Goal: Information Seeking & Learning: Learn about a topic

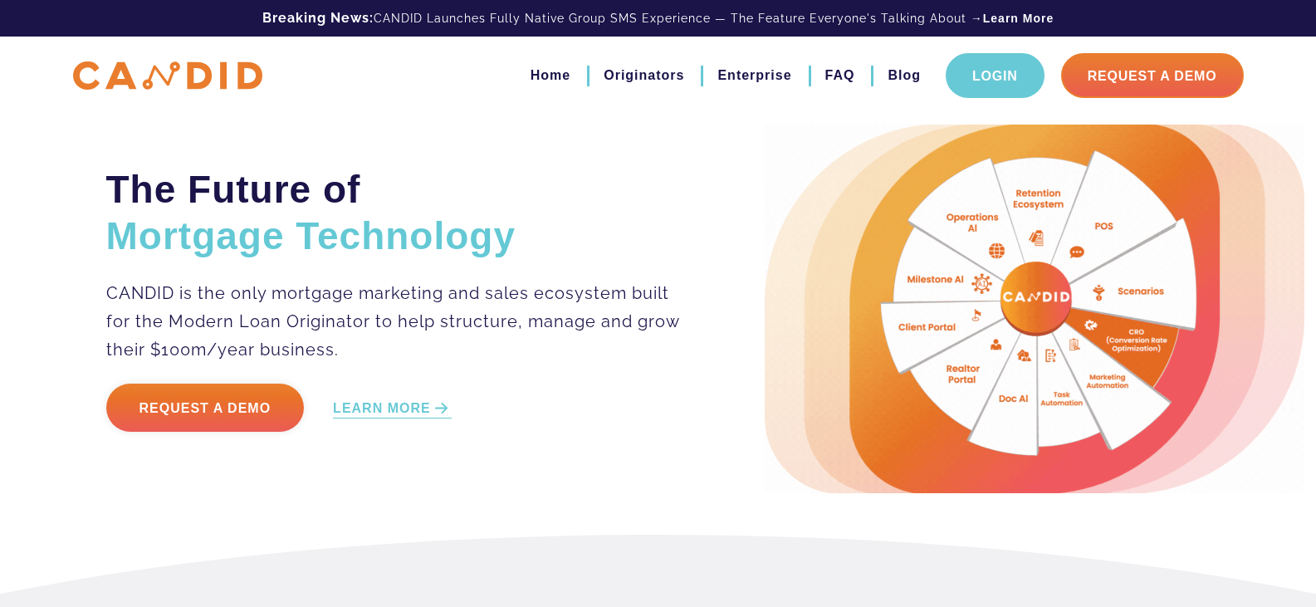
click at [967, 74] on link "Login" at bounding box center [995, 75] width 99 height 45
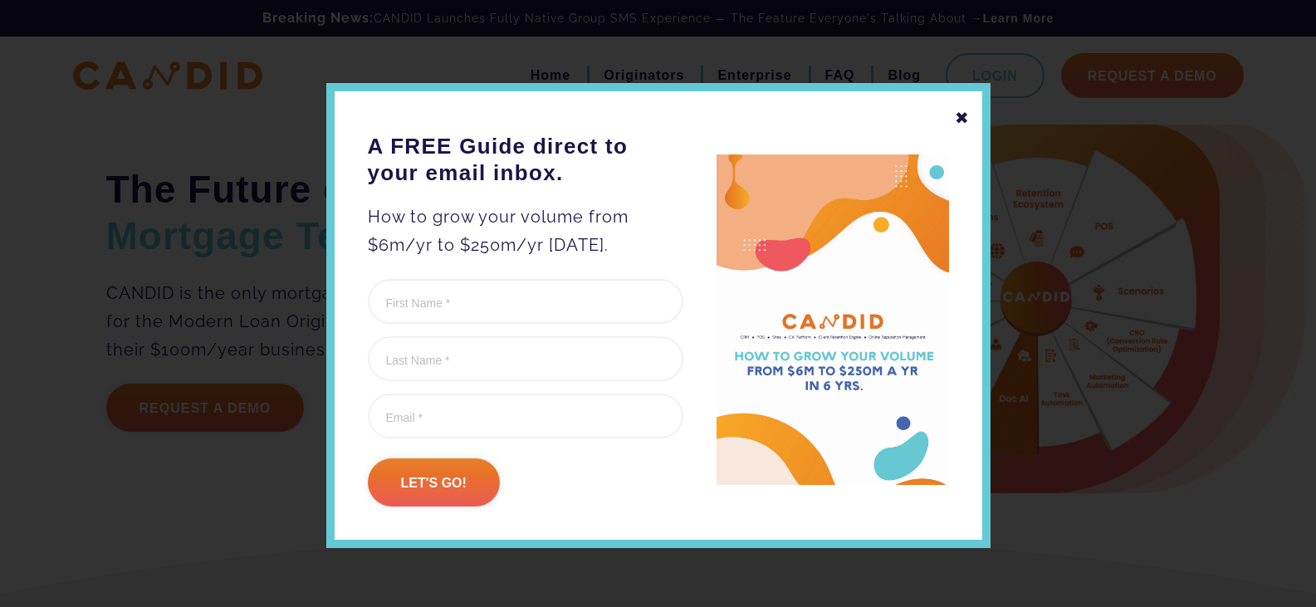
click at [955, 127] on div "✖" at bounding box center [962, 118] width 15 height 28
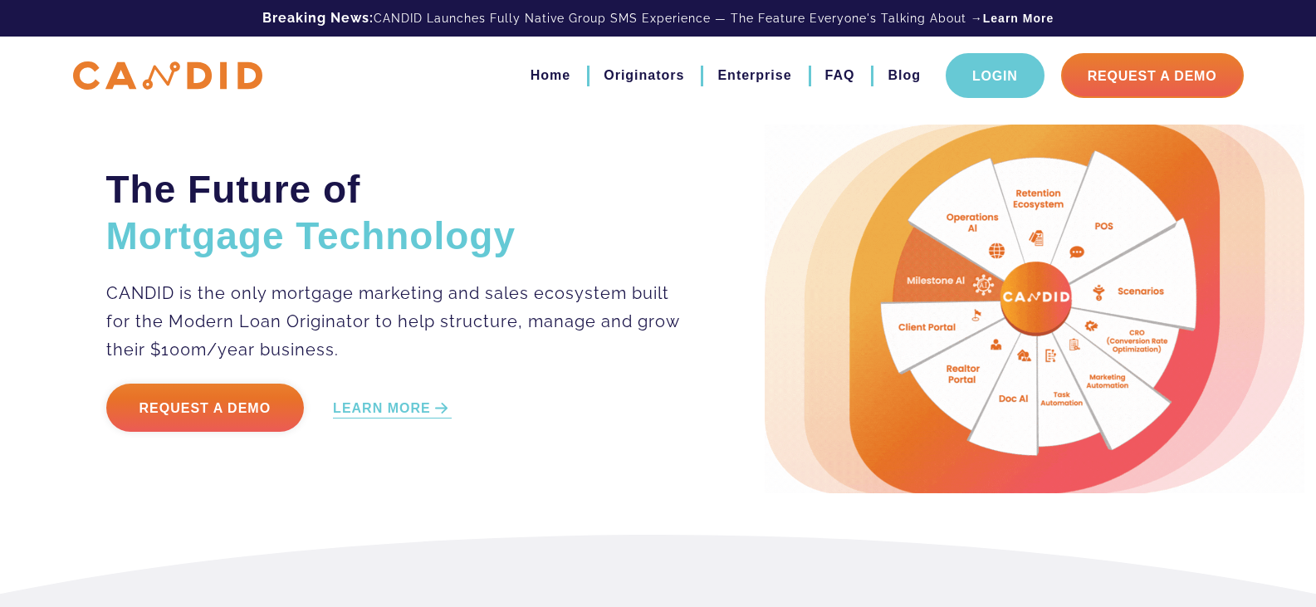
click at [1015, 91] on link "Login" at bounding box center [995, 75] width 99 height 45
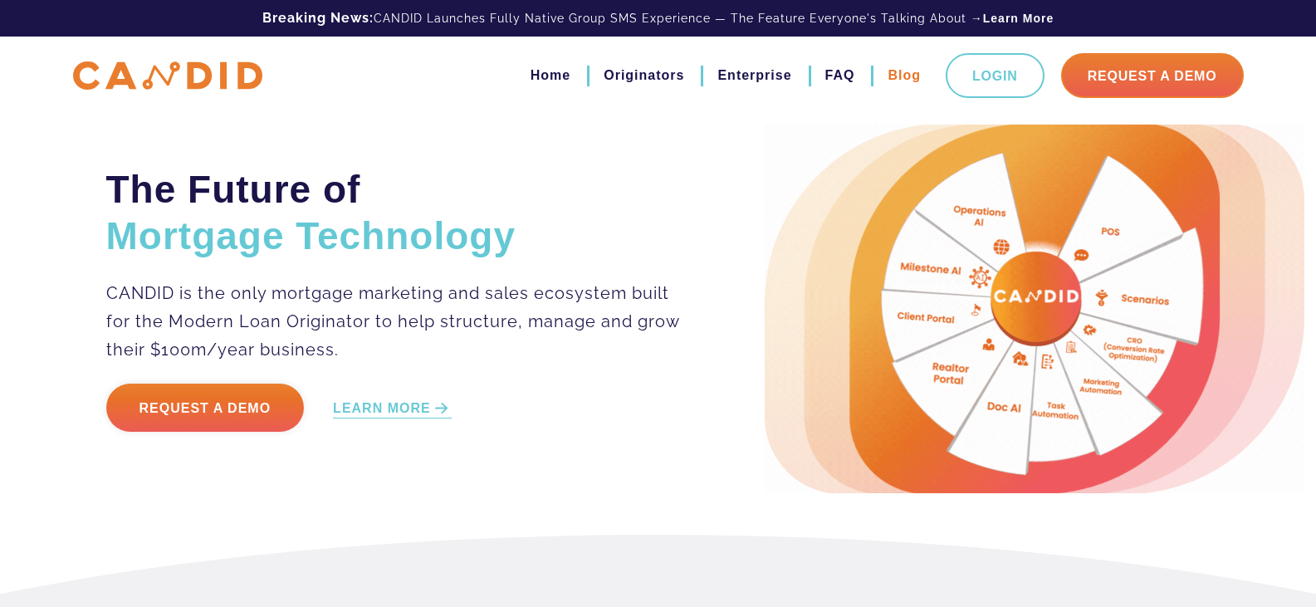
click at [894, 78] on link "Blog" at bounding box center [904, 75] width 33 height 28
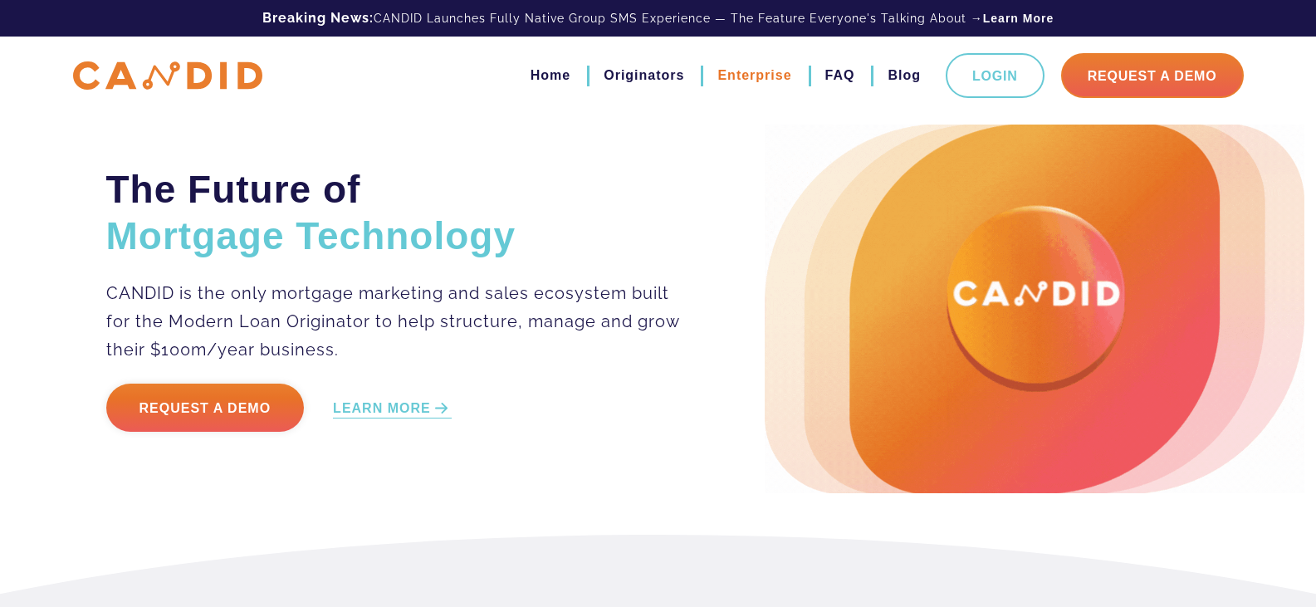
click at [765, 79] on link "Enterprise" at bounding box center [755, 75] width 74 height 28
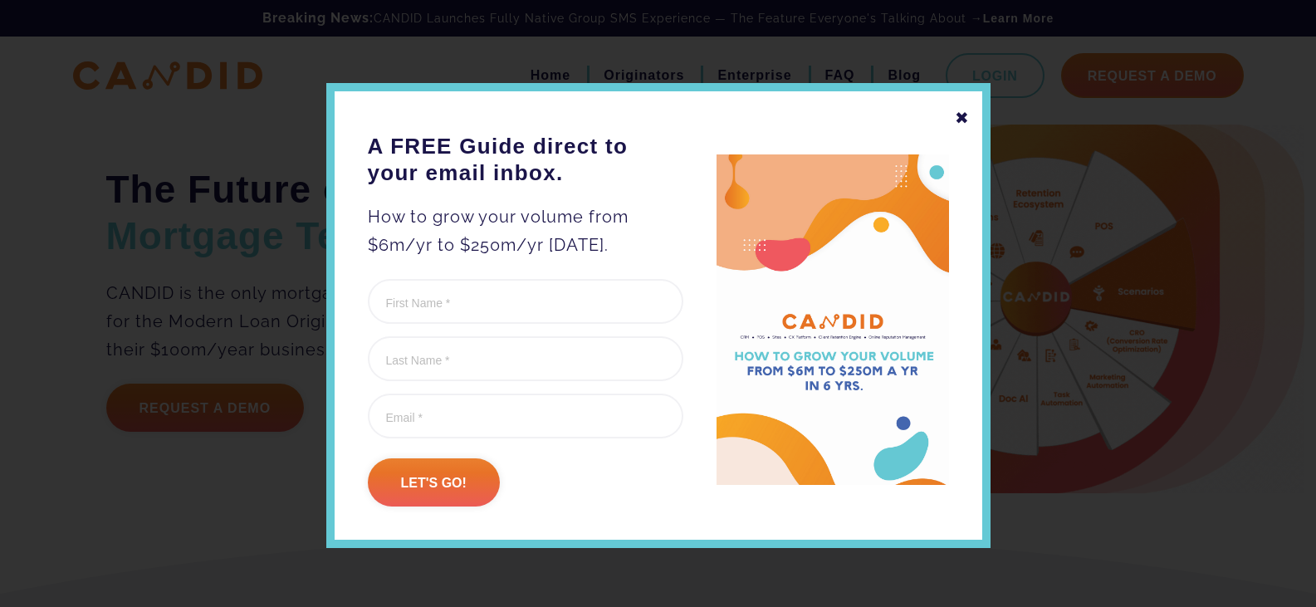
click at [945, 124] on div "✖ A FREE Guide direct to your email inbox. How to grow your volume from $6m/yr …" at bounding box center [658, 315] width 664 height 465
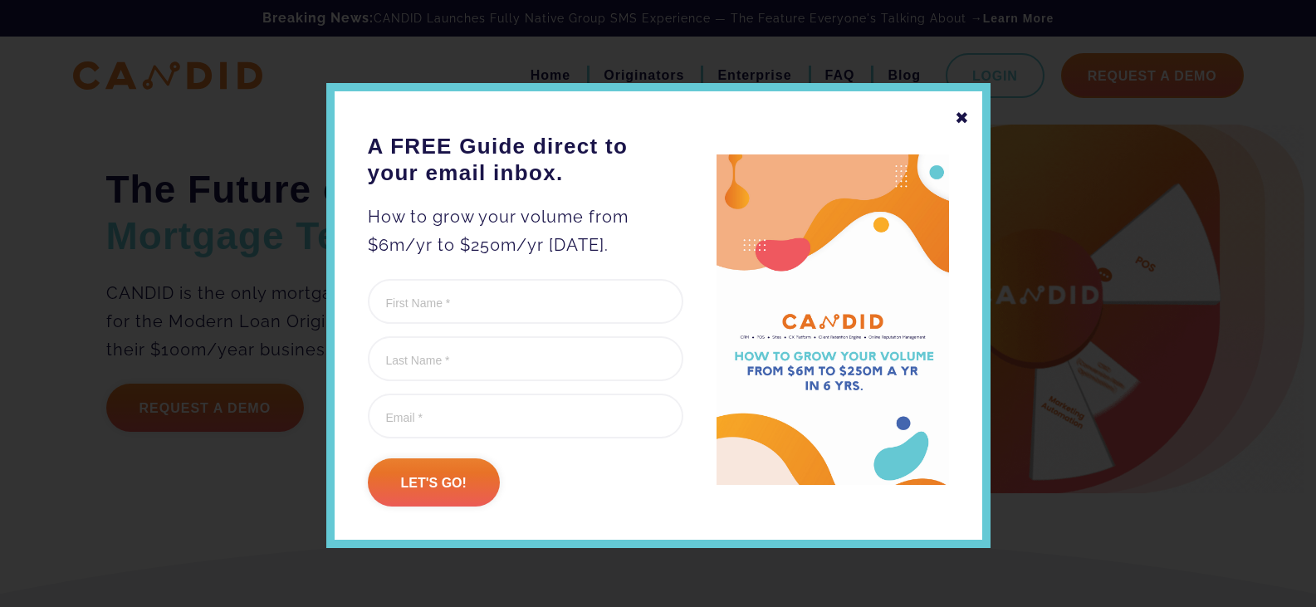
click at [955, 122] on div "✖" at bounding box center [962, 118] width 15 height 28
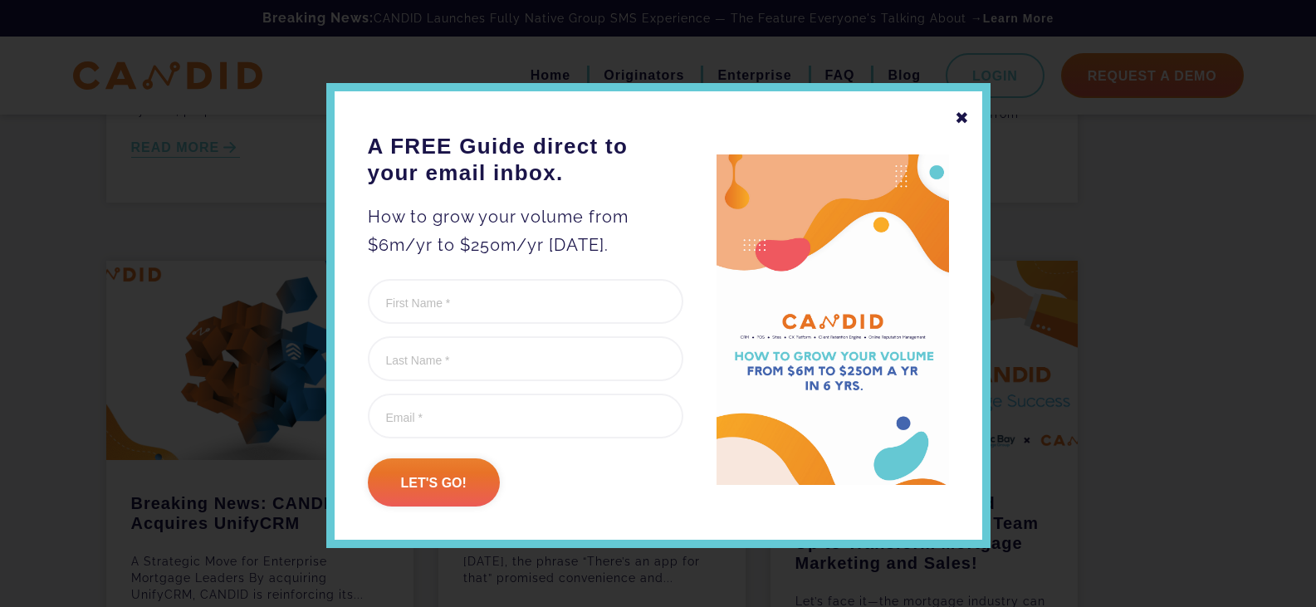
scroll to position [415, 0]
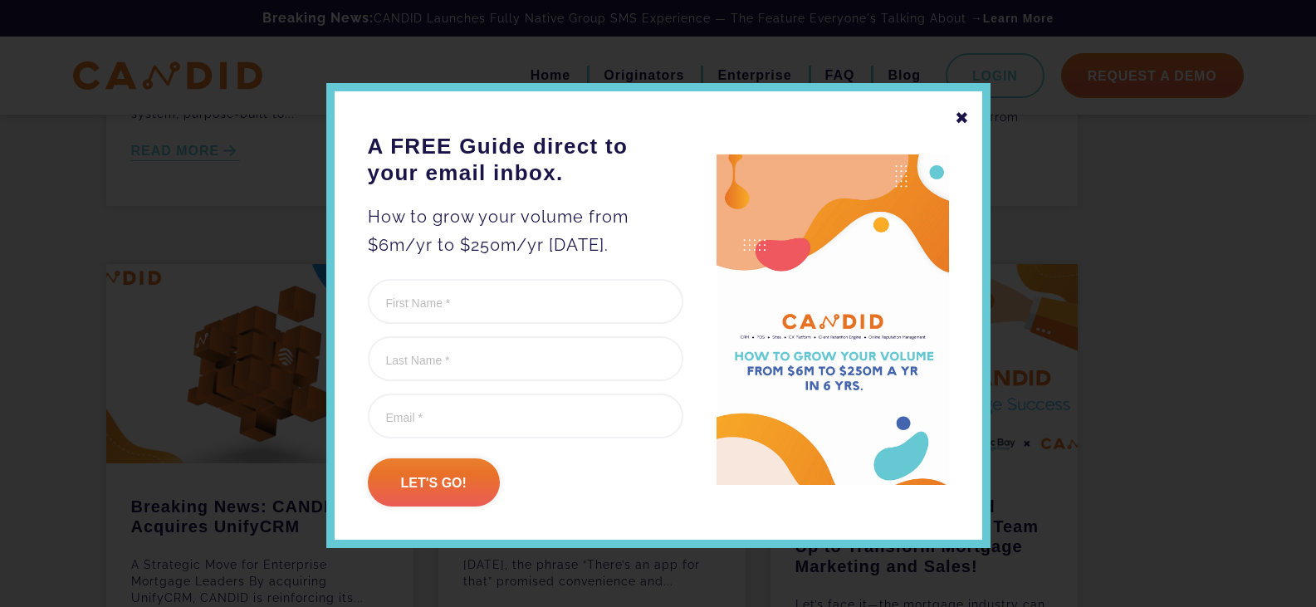
click at [955, 118] on div "✖" at bounding box center [962, 118] width 15 height 28
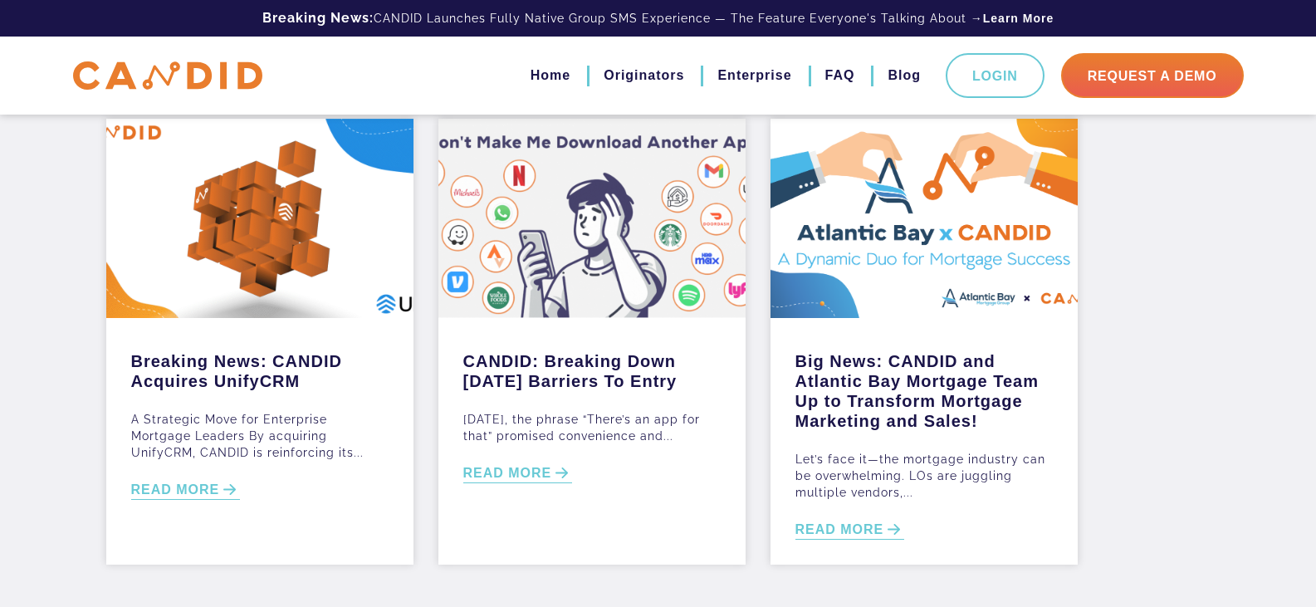
scroll to position [830, 0]
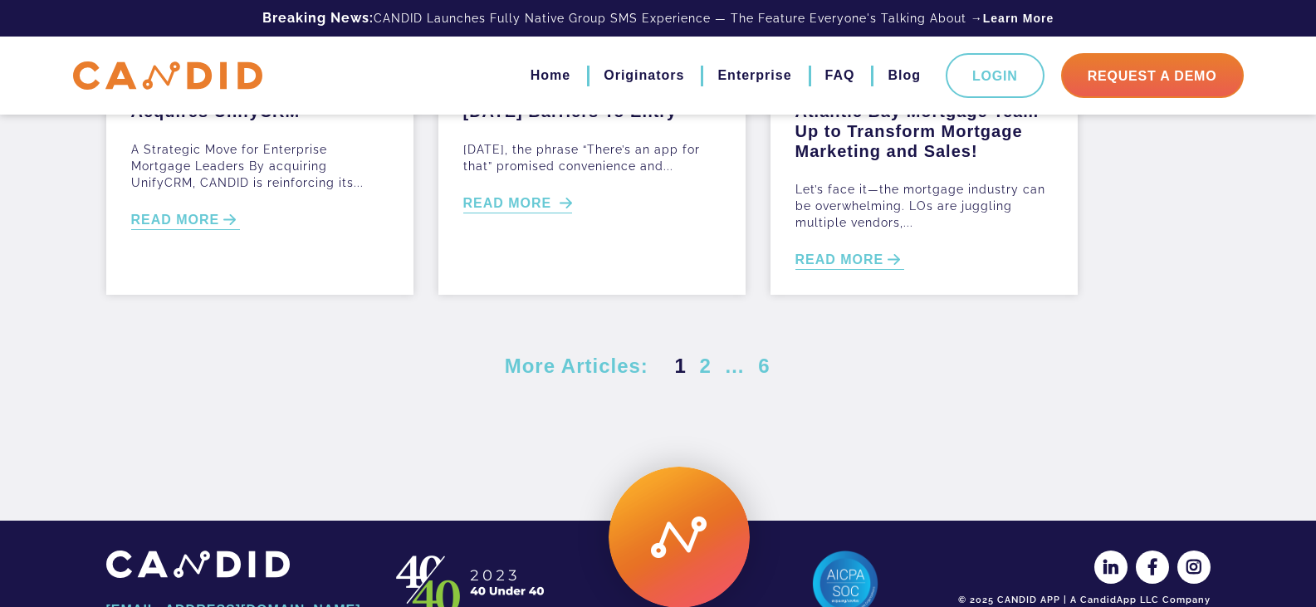
click at [564, 208] on link "READ MORE" at bounding box center [518, 203] width 110 height 19
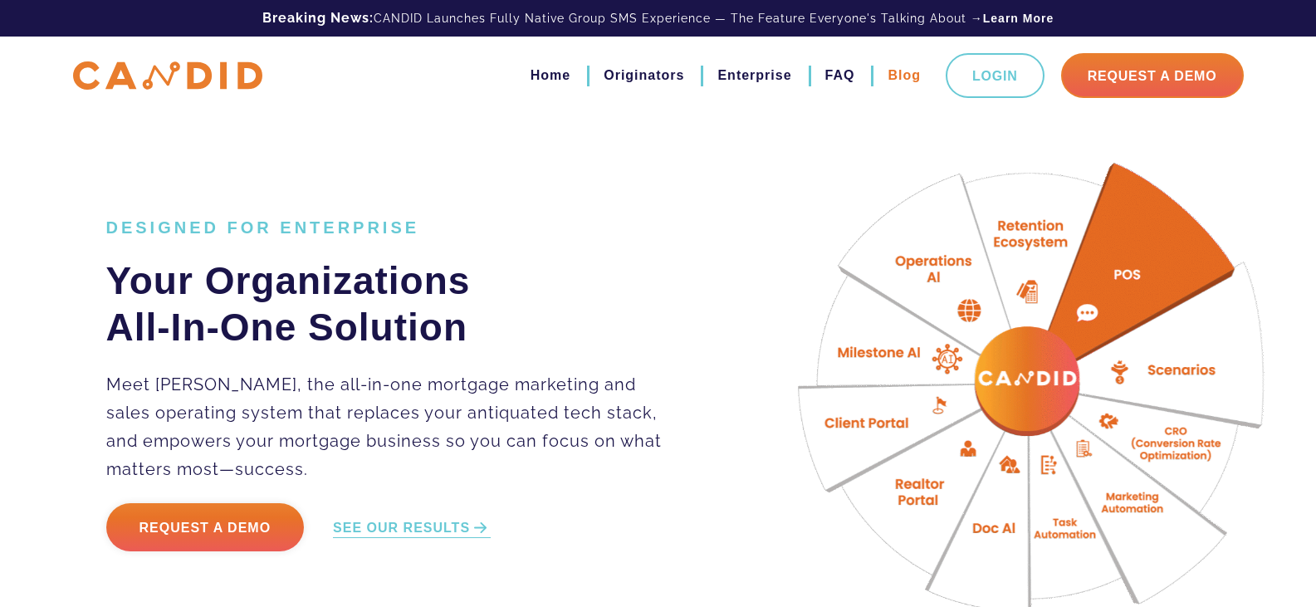
click at [904, 86] on link "Blog" at bounding box center [904, 75] width 33 height 28
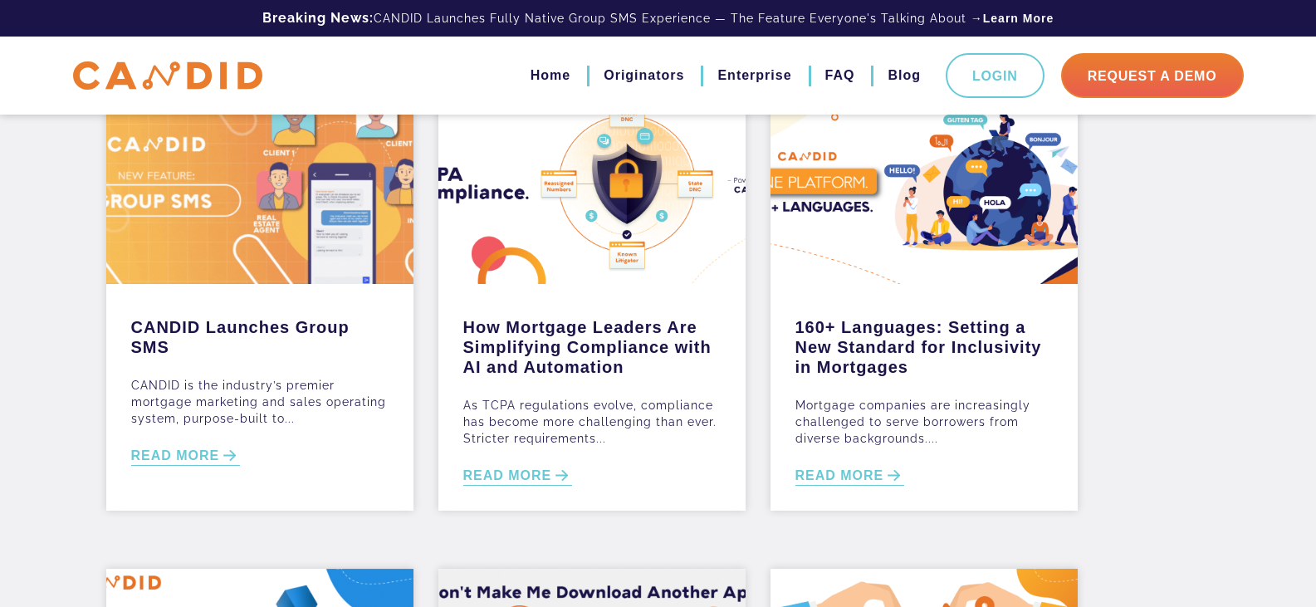
scroll to position [166, 0]
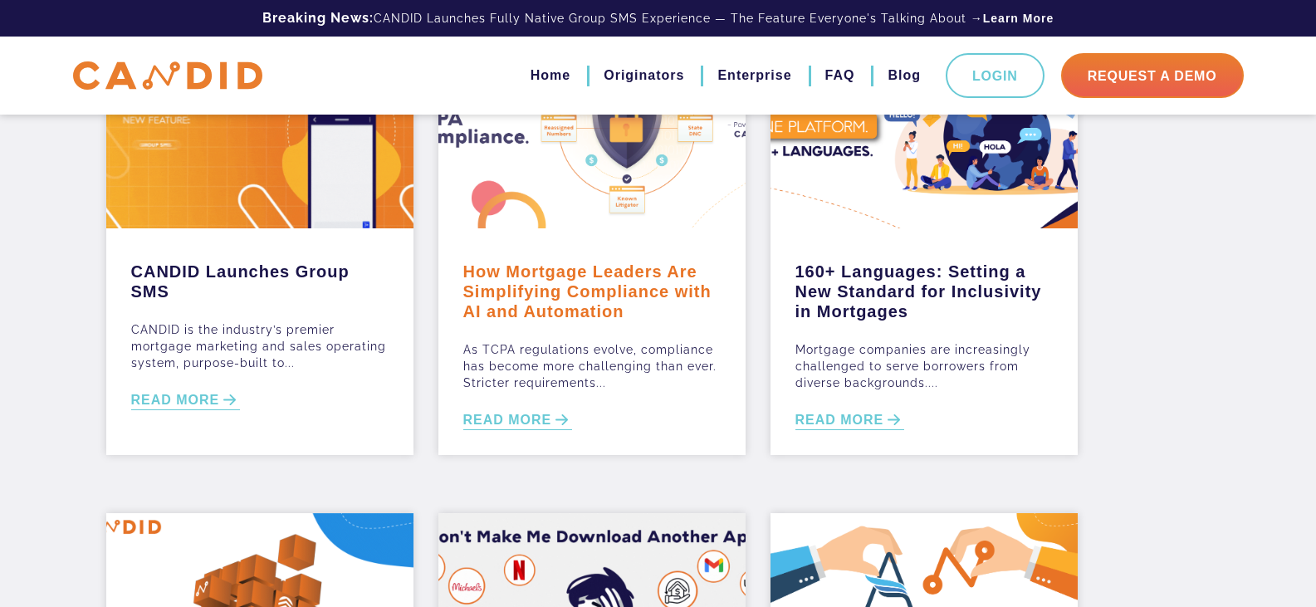
click at [568, 312] on link "How Mortgage Leaders Are Simplifying Compliance with AI and Automation" at bounding box center [591, 287] width 257 height 68
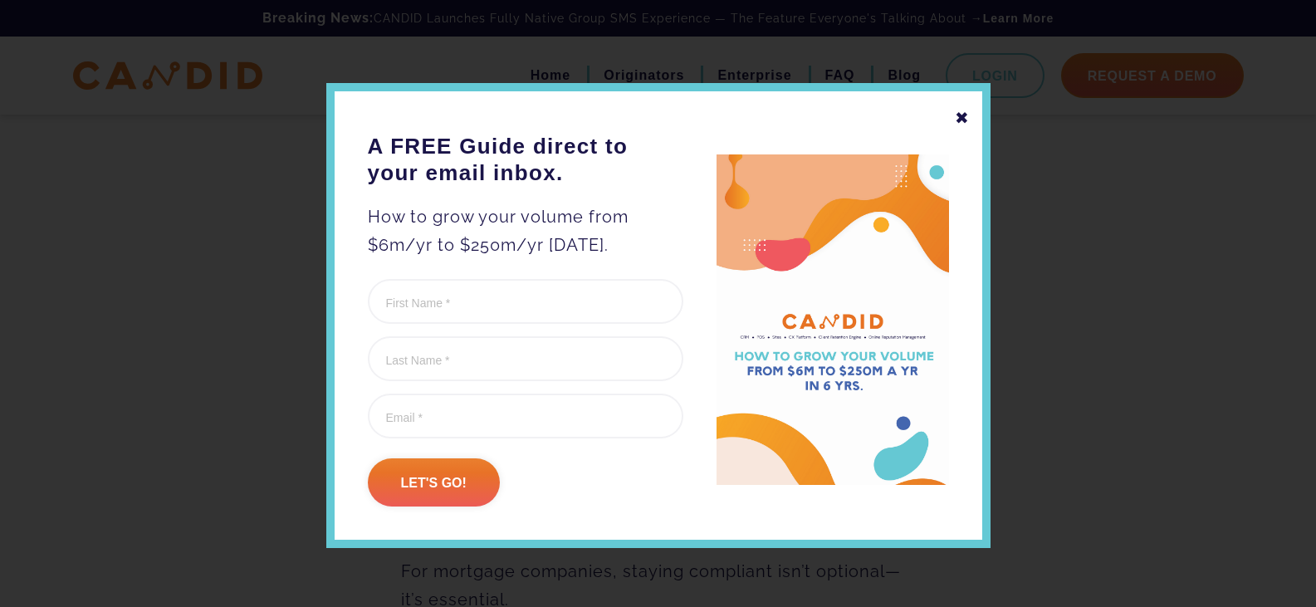
scroll to position [249, 0]
click at [958, 121] on div "✖" at bounding box center [962, 118] width 15 height 28
